Goal: Check status

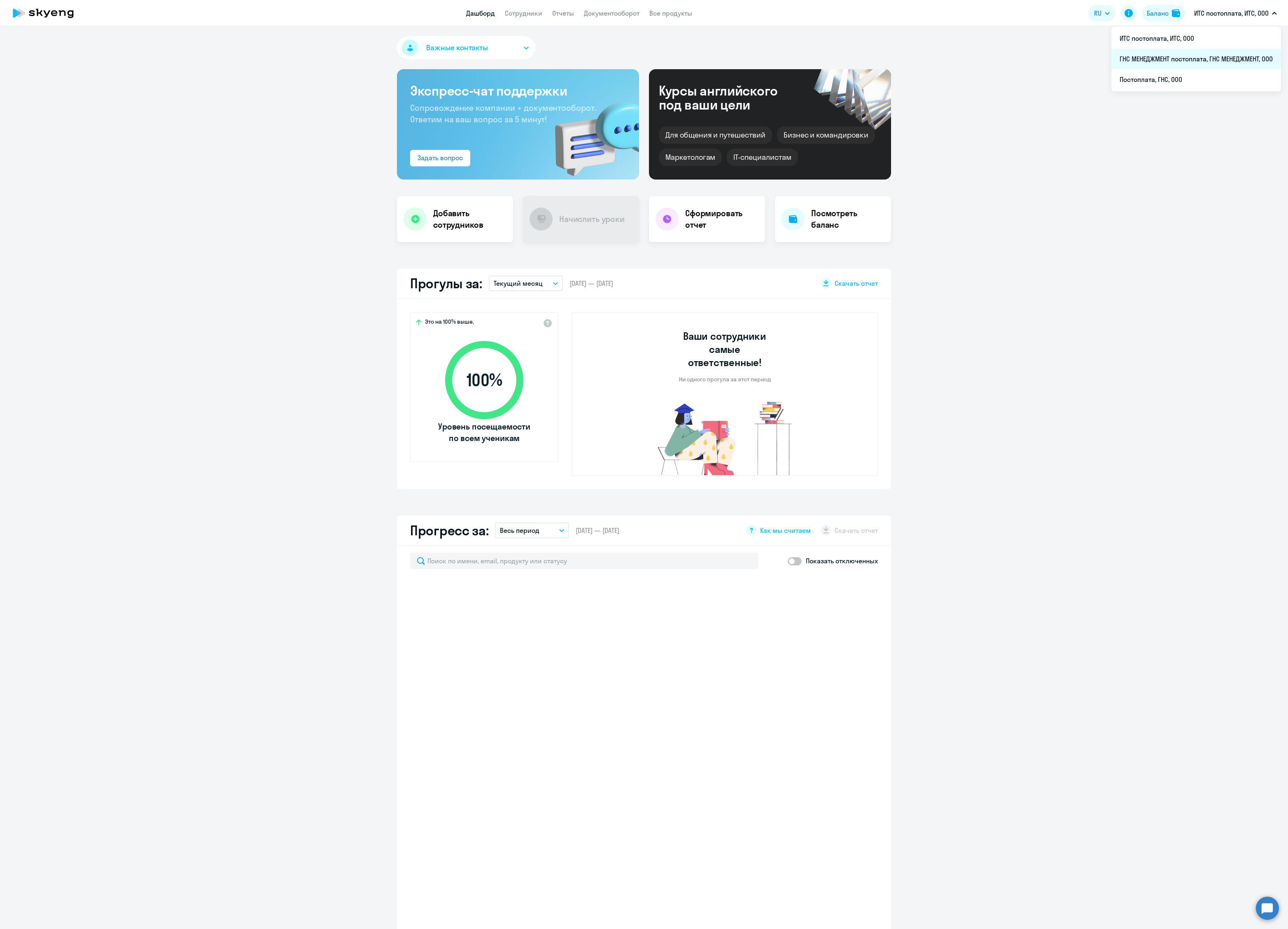
click at [1171, 55] on li "ГНС МЕНЕДЖМЕНТ постоплата, ГНС МЕНЕДЖМЕНТ, ООО" at bounding box center [1196, 58] width 170 height 20
select select "30"
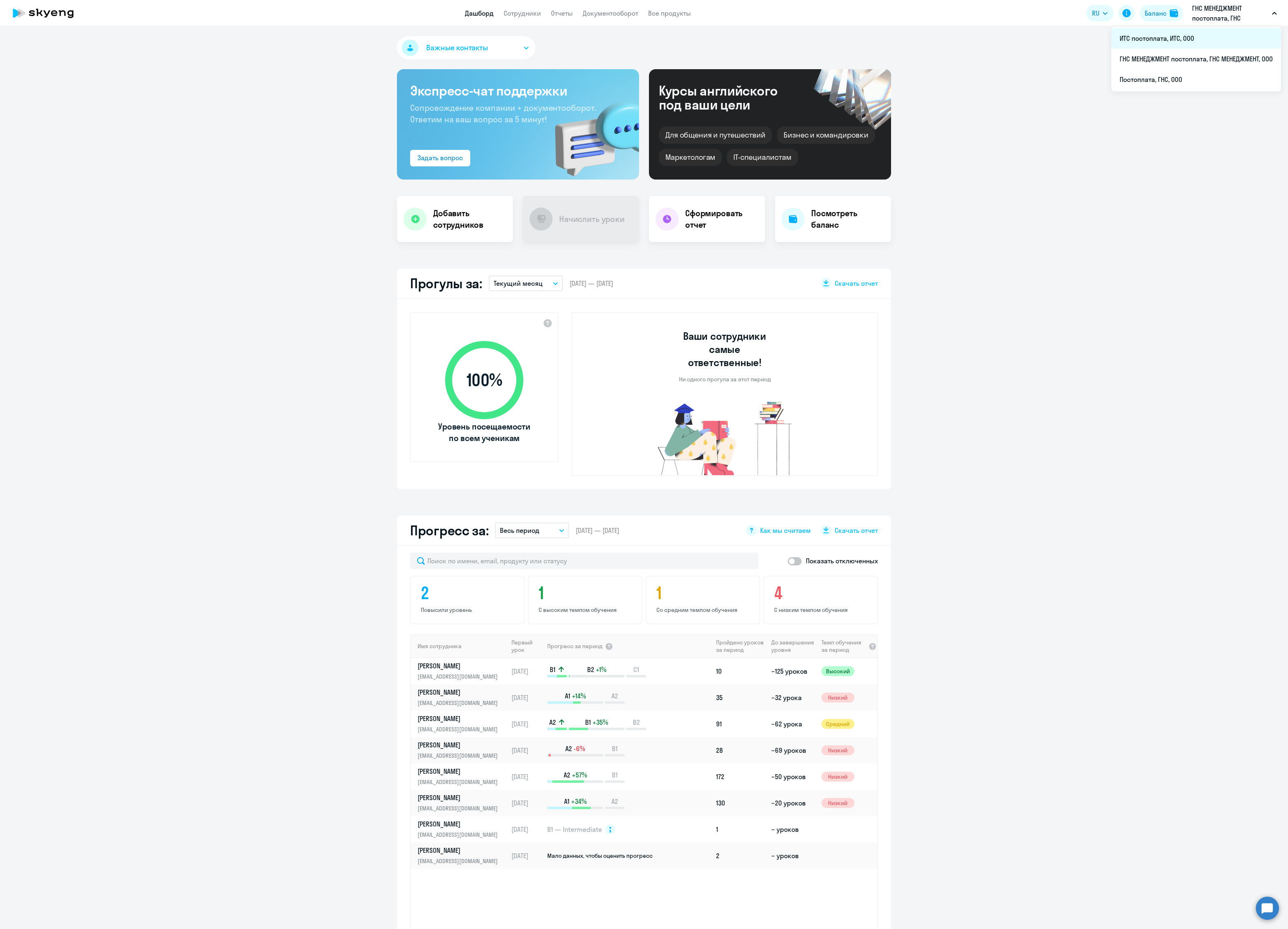
click at [1187, 35] on li "ИТС постоплата, ИТС, ООО" at bounding box center [1196, 37] width 170 height 20
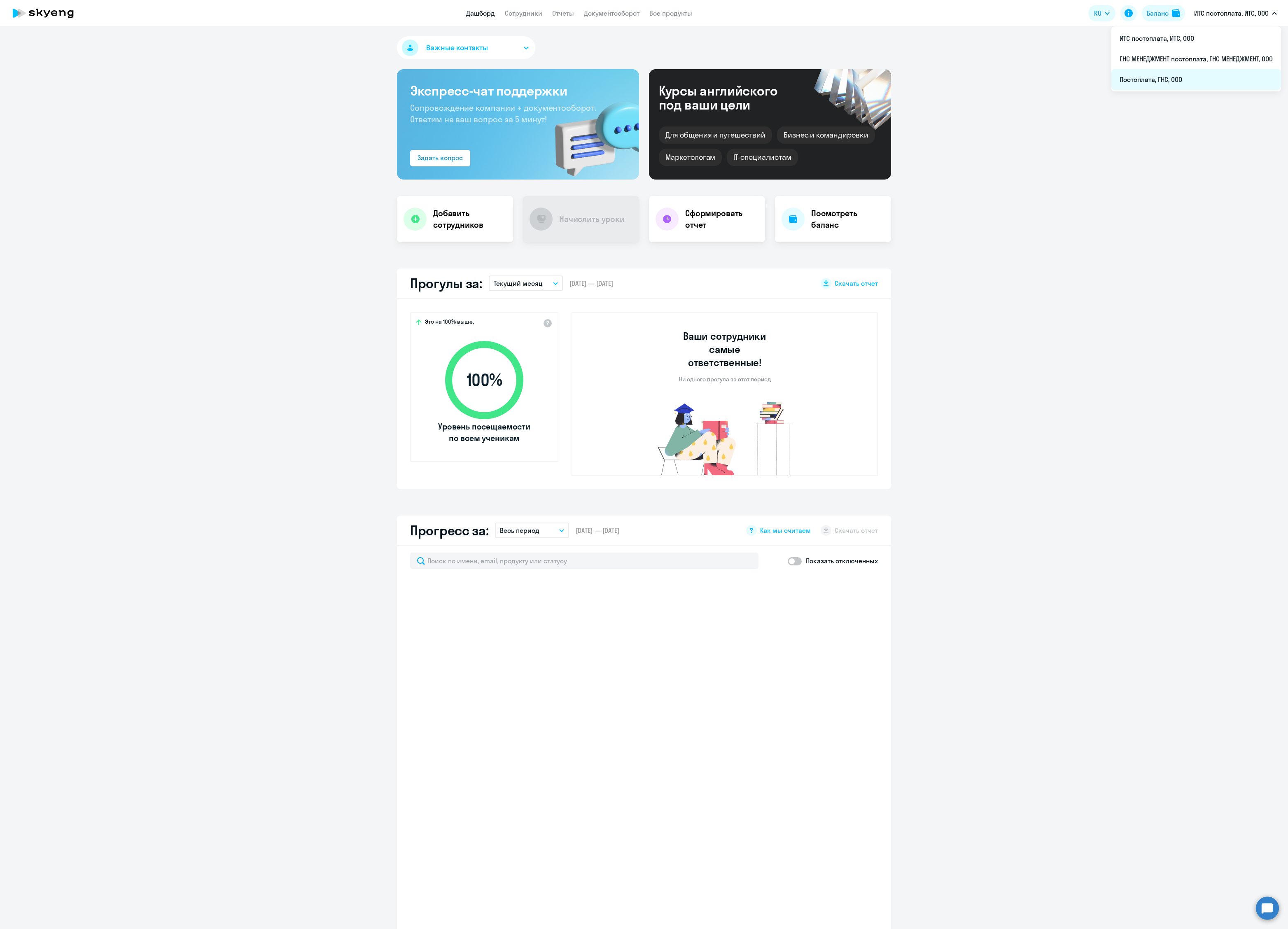
select select "30"
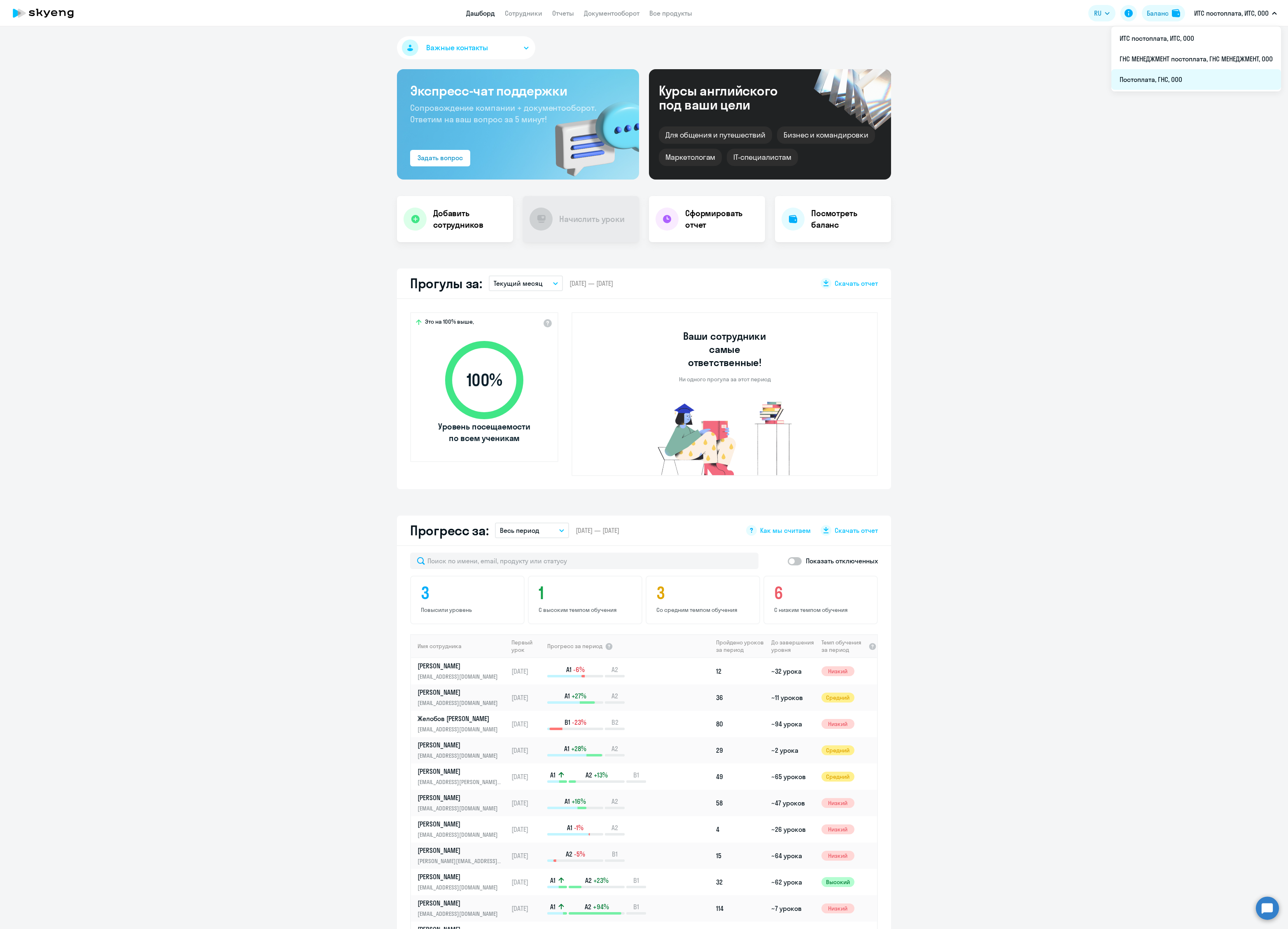
click at [1197, 74] on li "Постоплата, ГНС, ООО" at bounding box center [1196, 79] width 170 height 20
